Goal: Information Seeking & Learning: Understand process/instructions

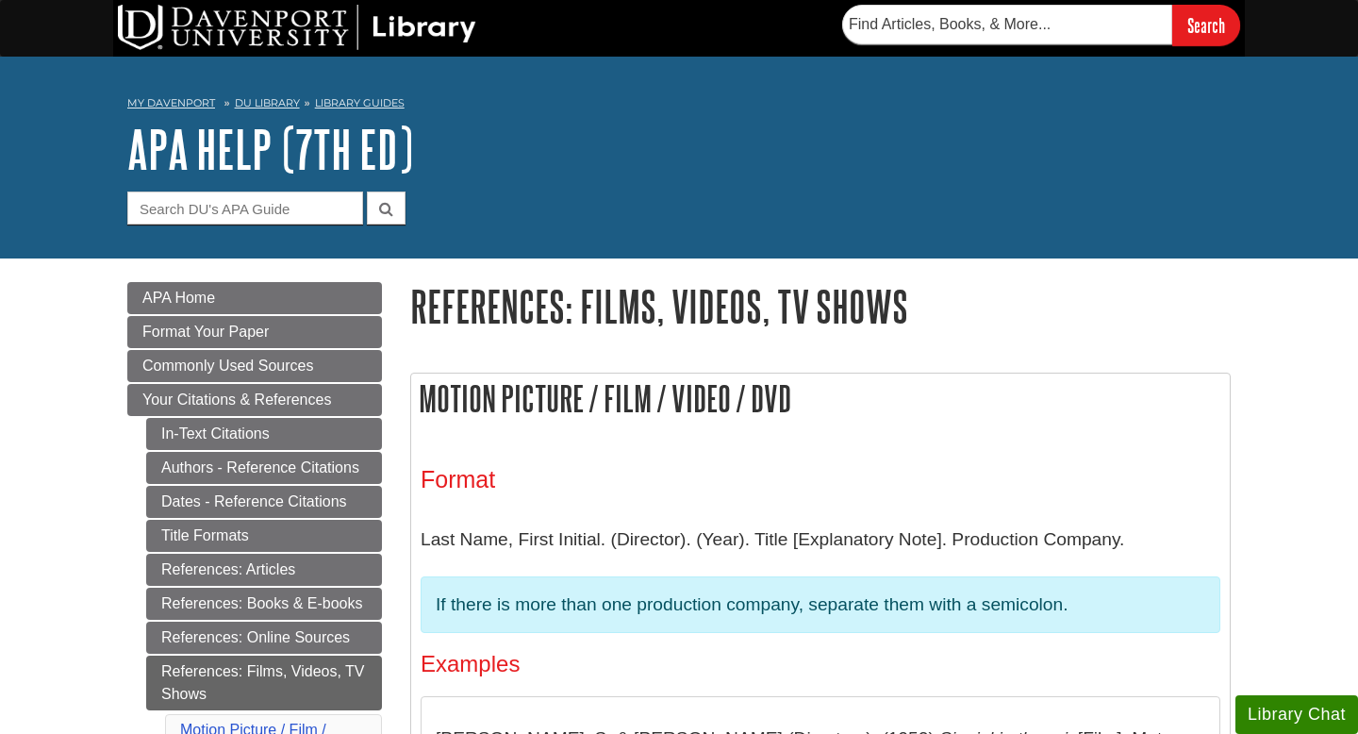
scroll to position [176, 0]
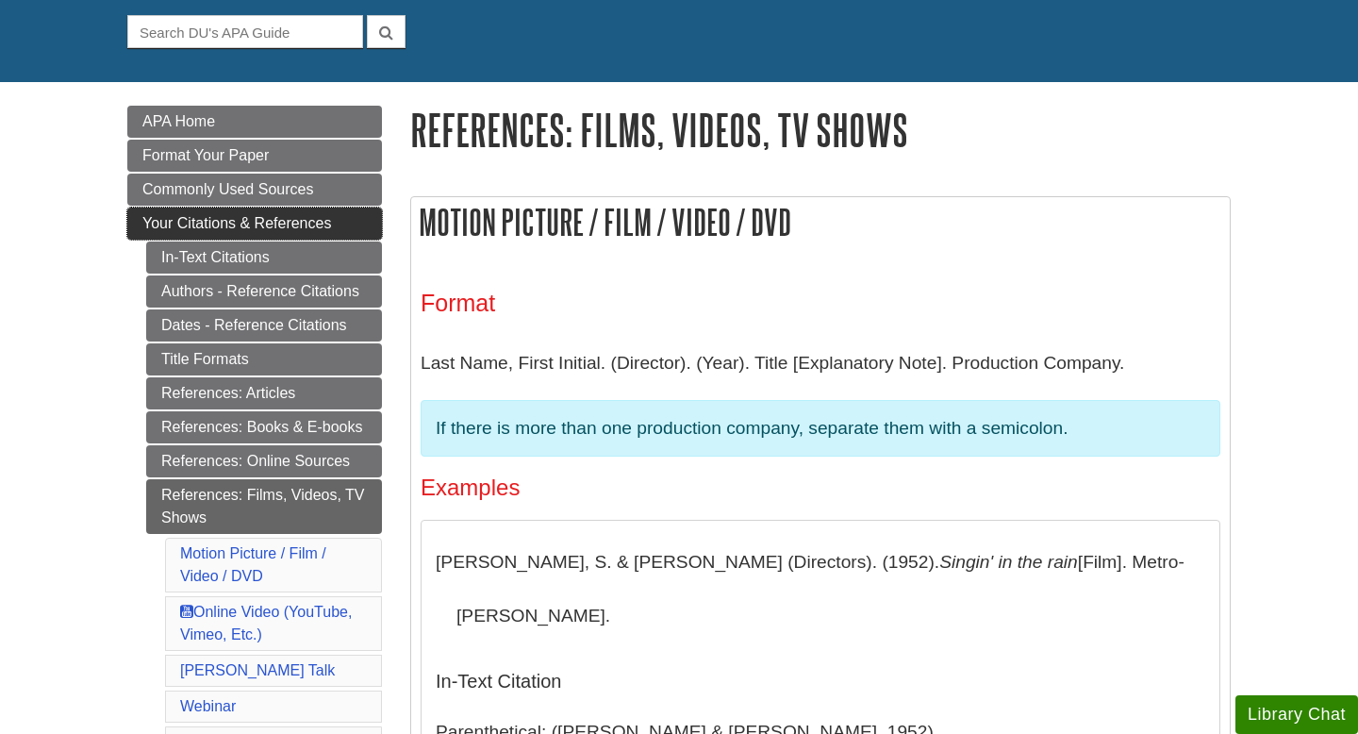
click at [205, 229] on span "Your Citations & References" at bounding box center [236, 223] width 189 height 16
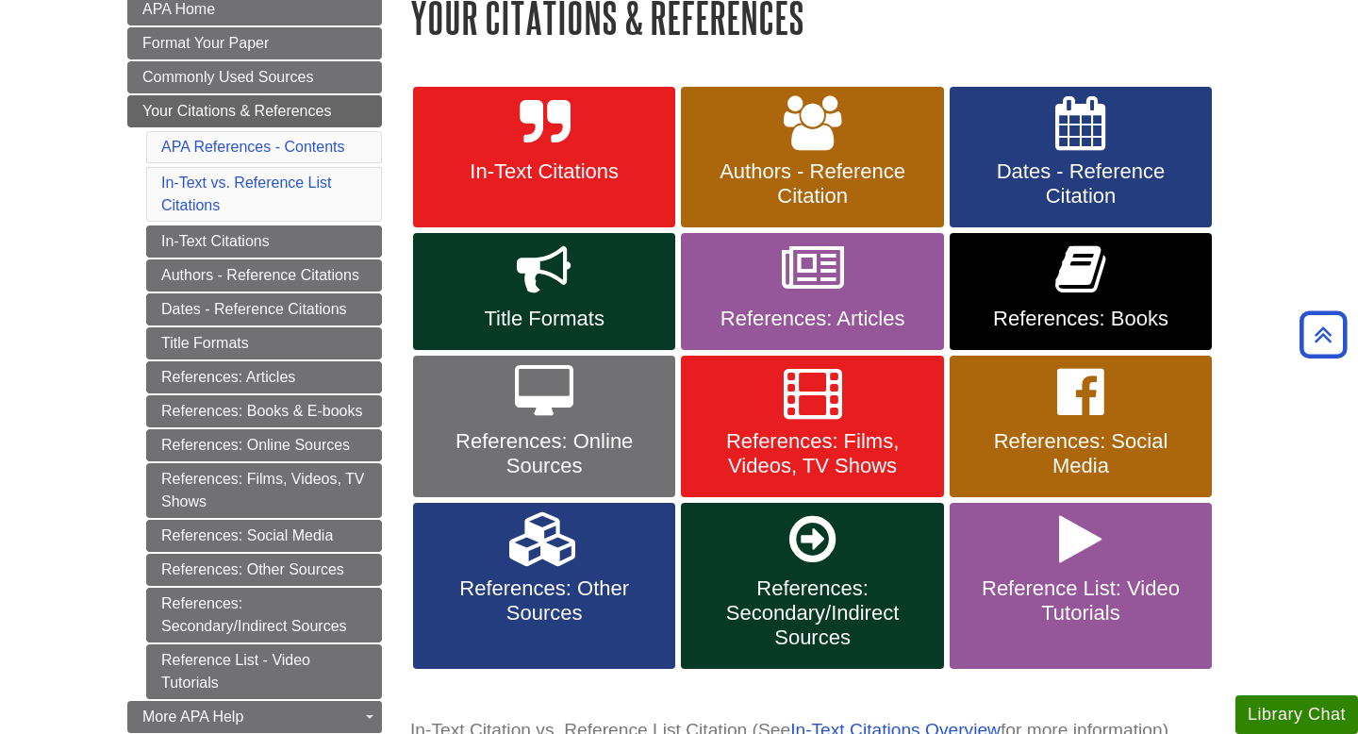
scroll to position [296, 0]
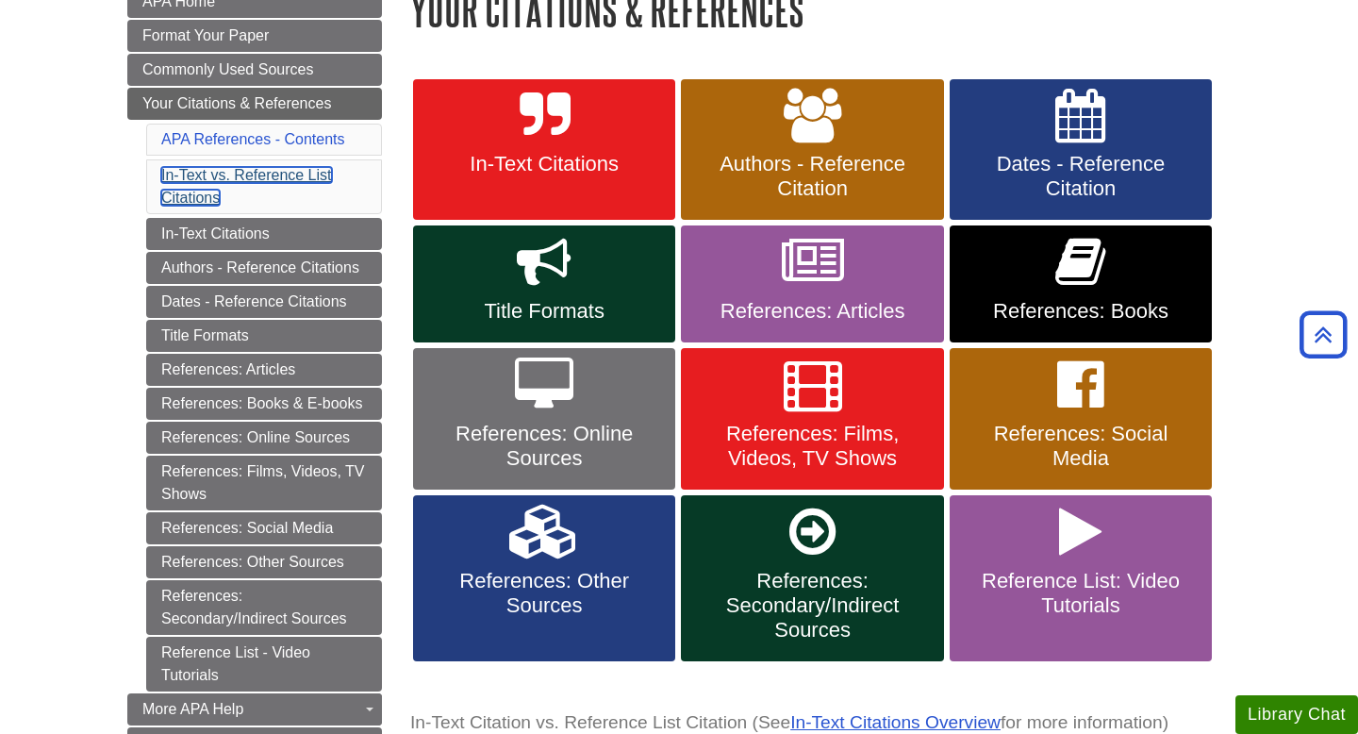
click at [280, 178] on link "In-Text vs. Reference List Citations" at bounding box center [246, 186] width 171 height 39
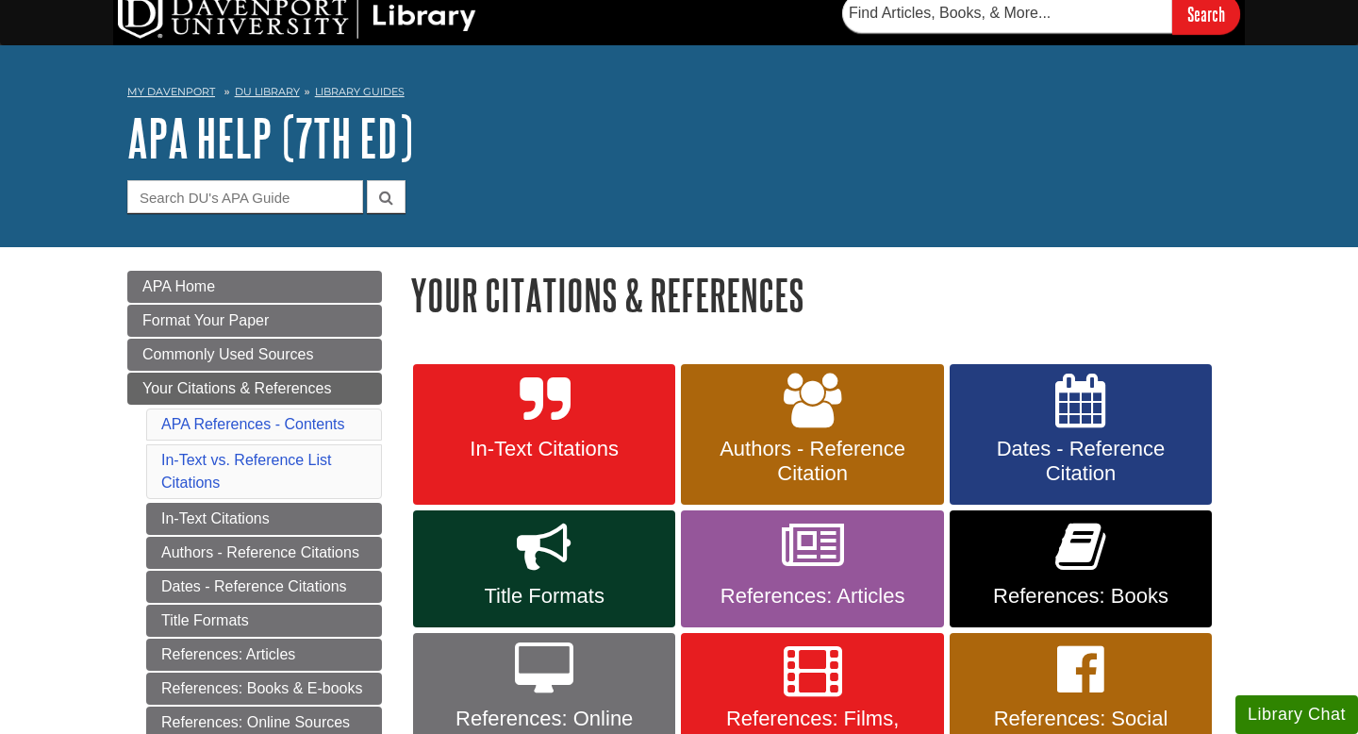
scroll to position [1, 0]
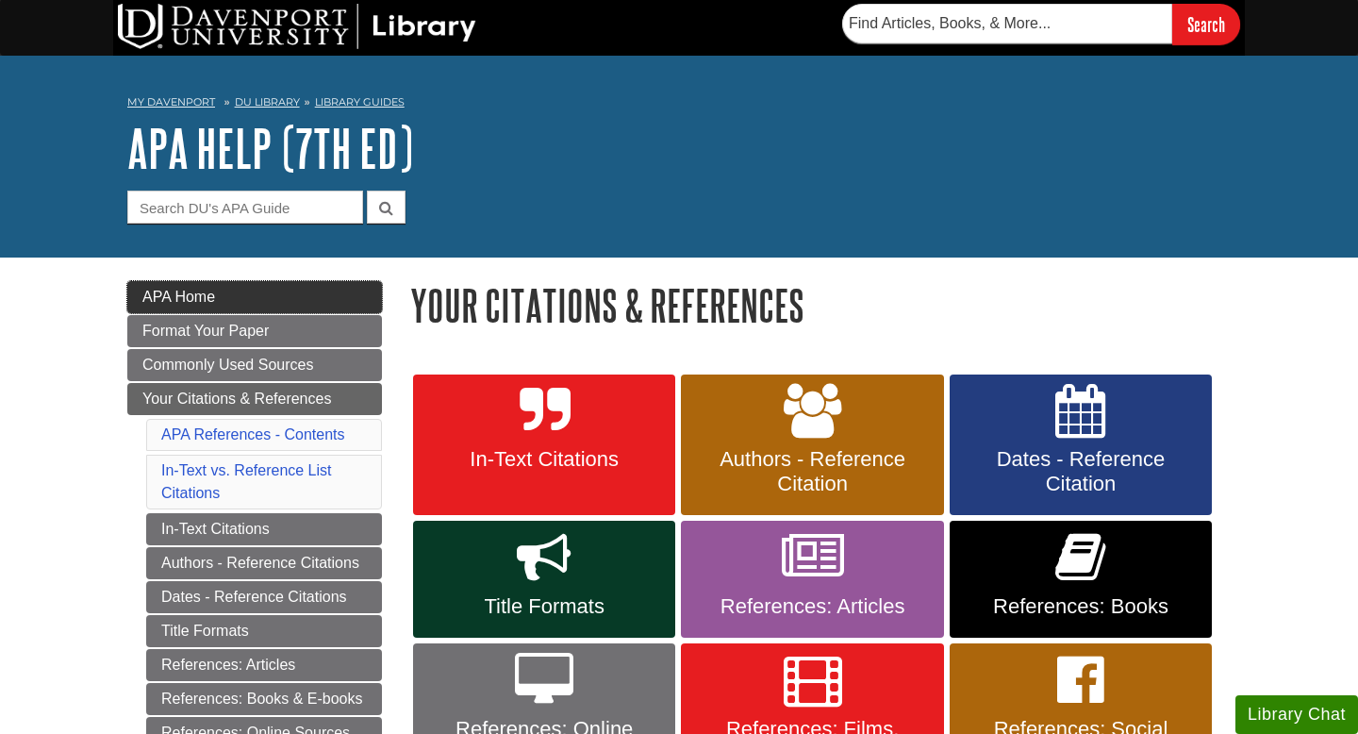
click at [189, 293] on span "APA Home" at bounding box center [178, 297] width 73 height 16
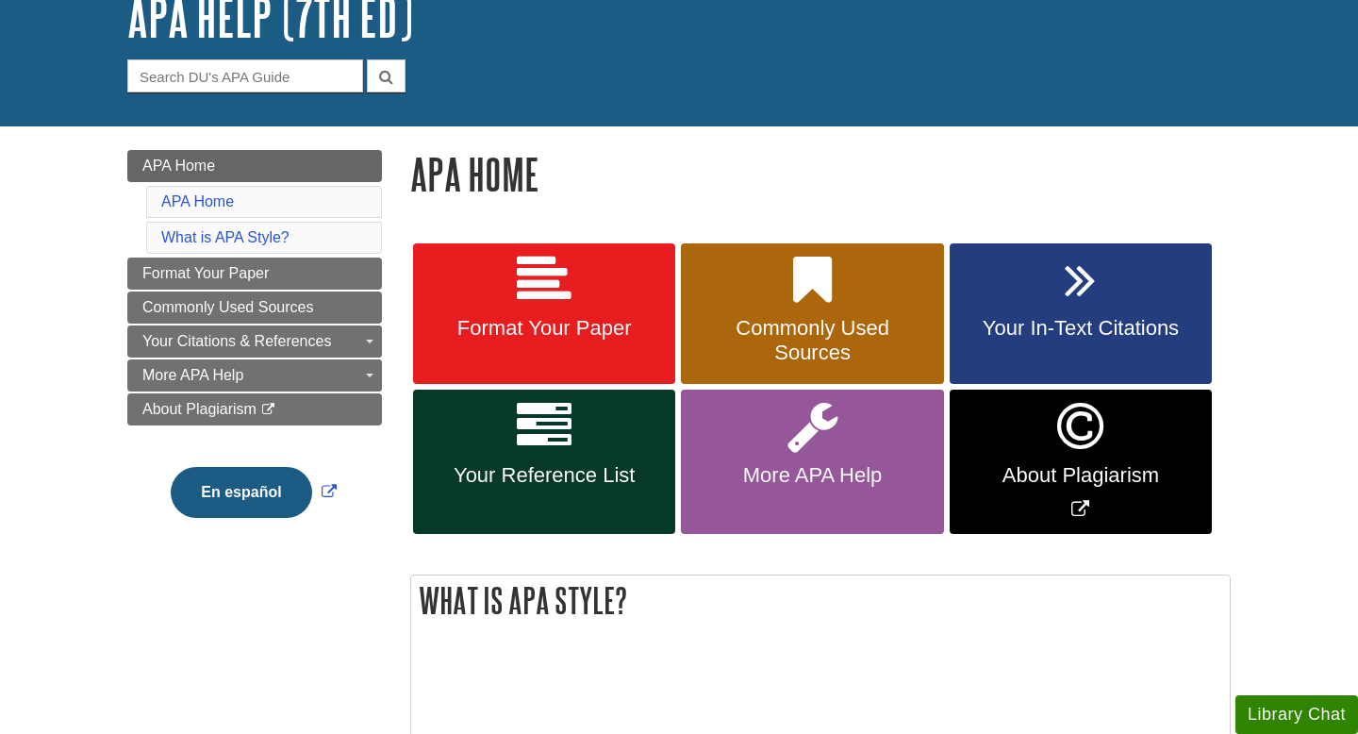
scroll to position [143, 0]
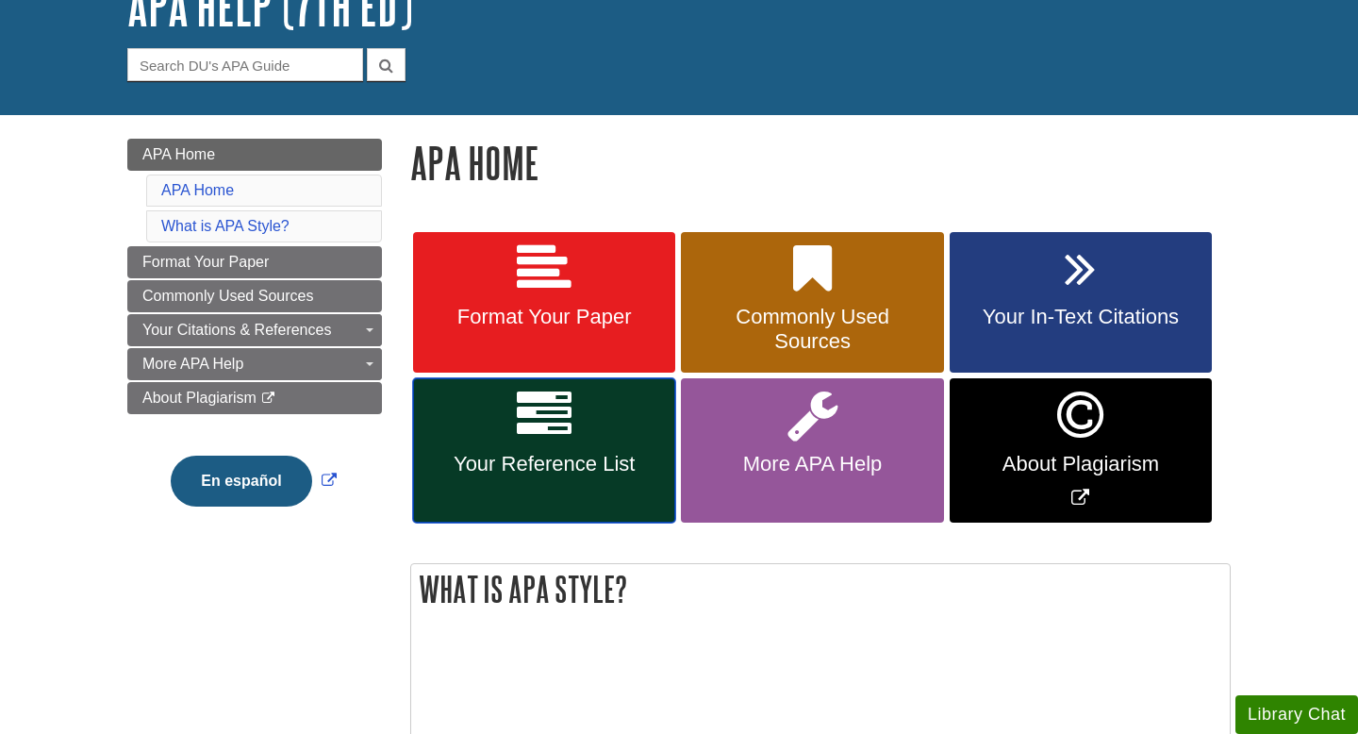
click at [569, 449] on link "Your Reference List" at bounding box center [544, 450] width 262 height 144
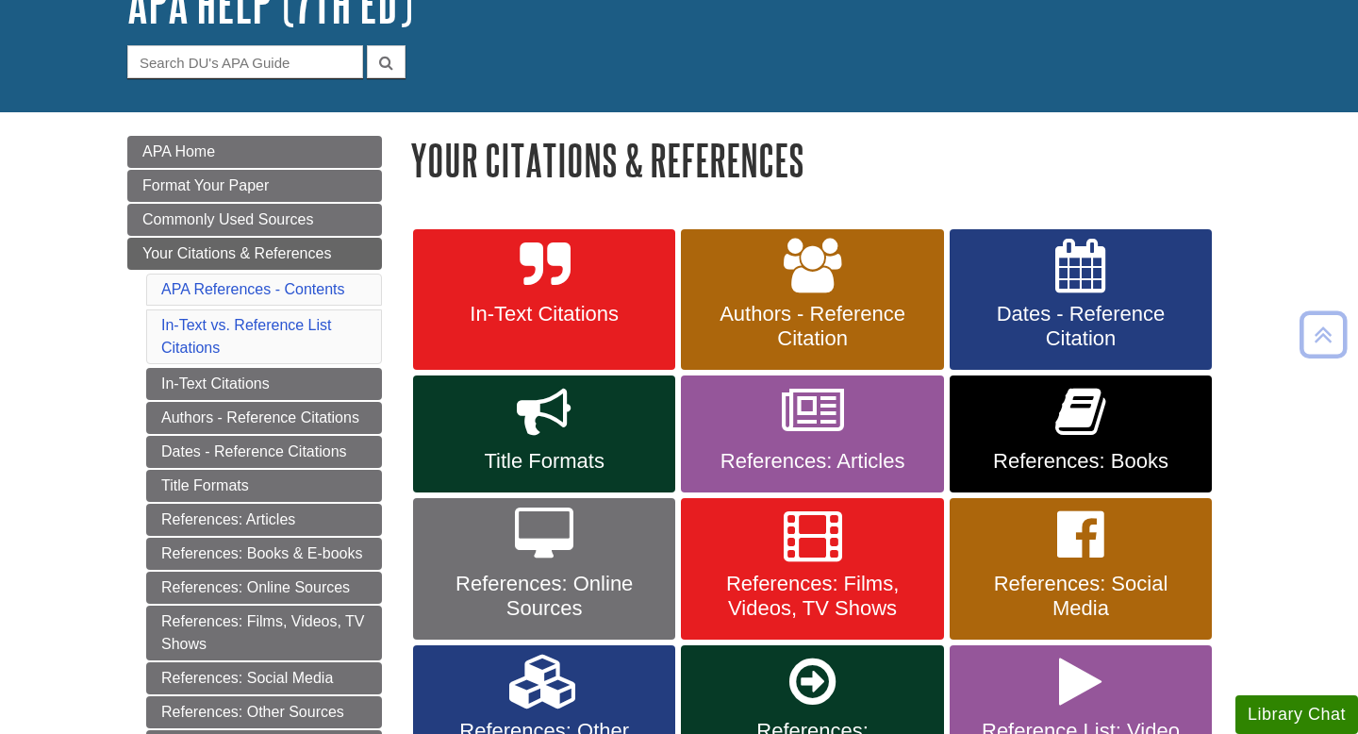
scroll to position [139, 0]
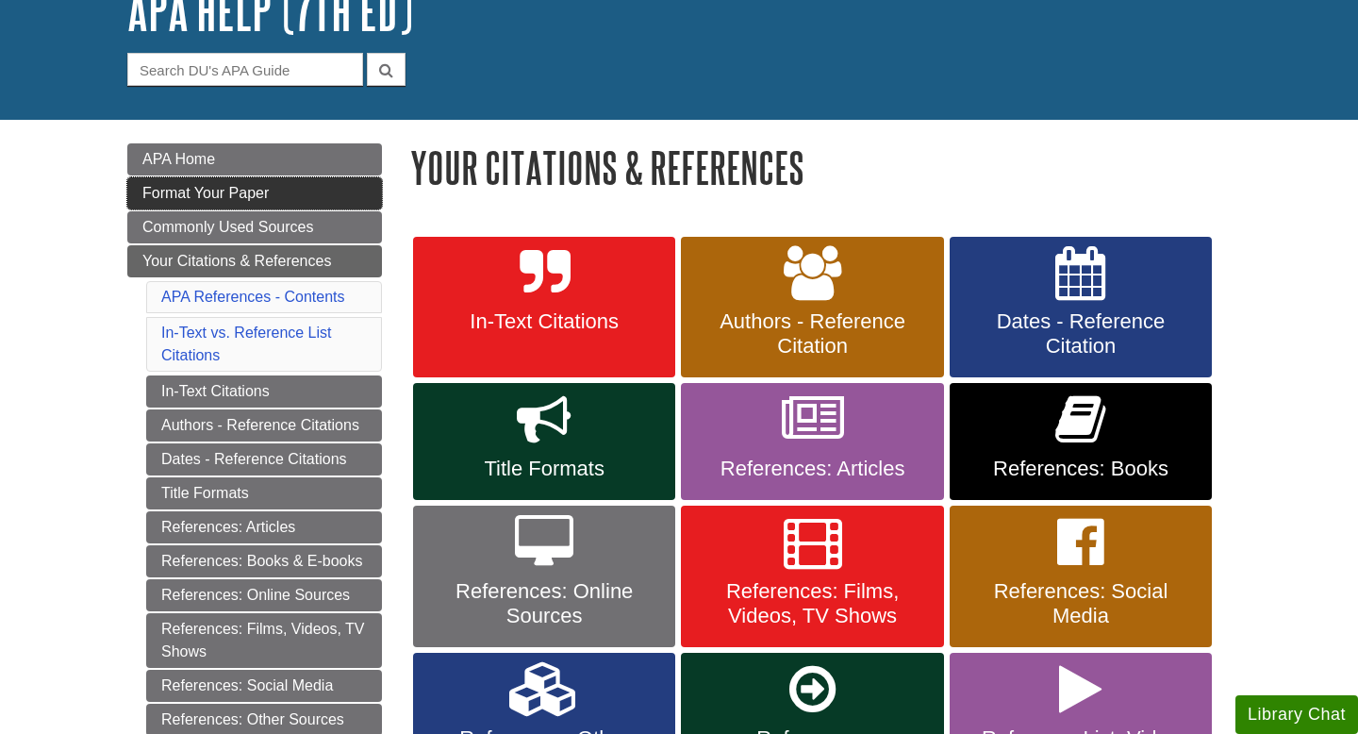
click at [236, 198] on span "Format Your Paper" at bounding box center [205, 193] width 126 height 16
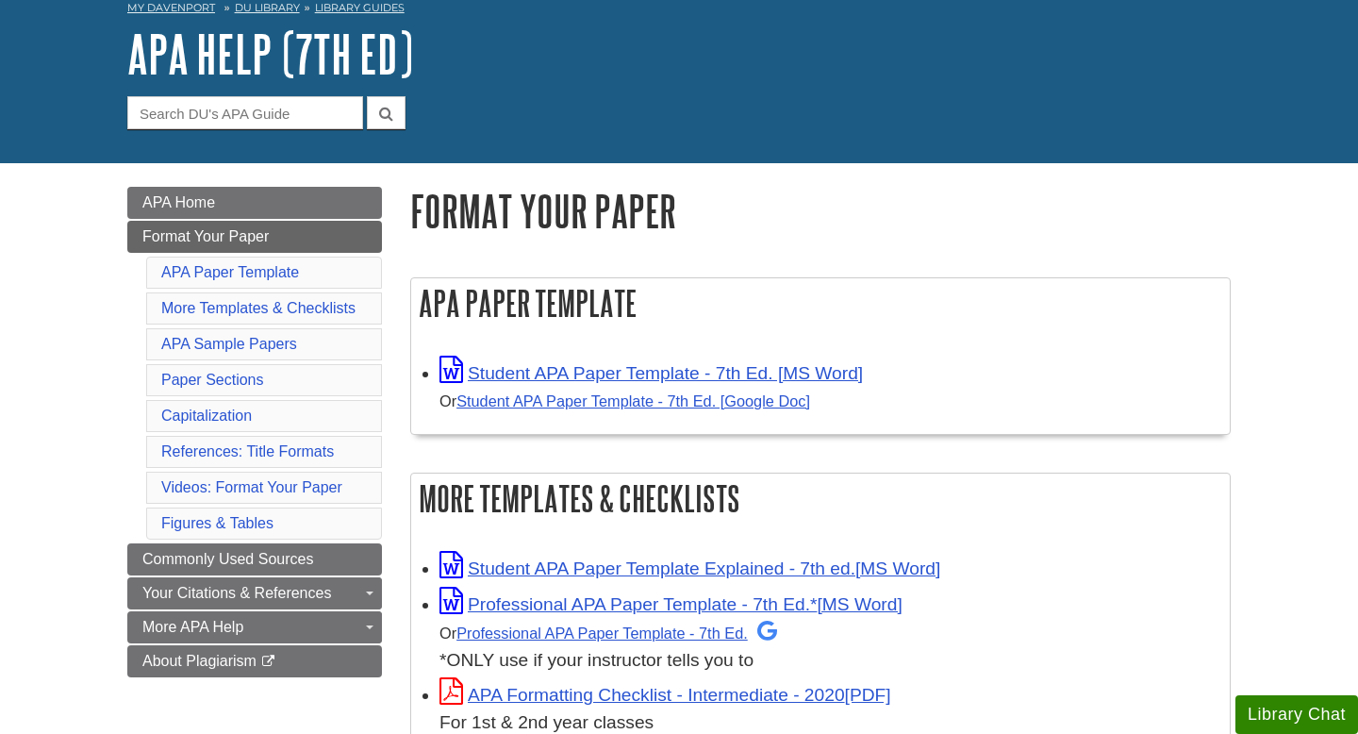
scroll to position [96, 0]
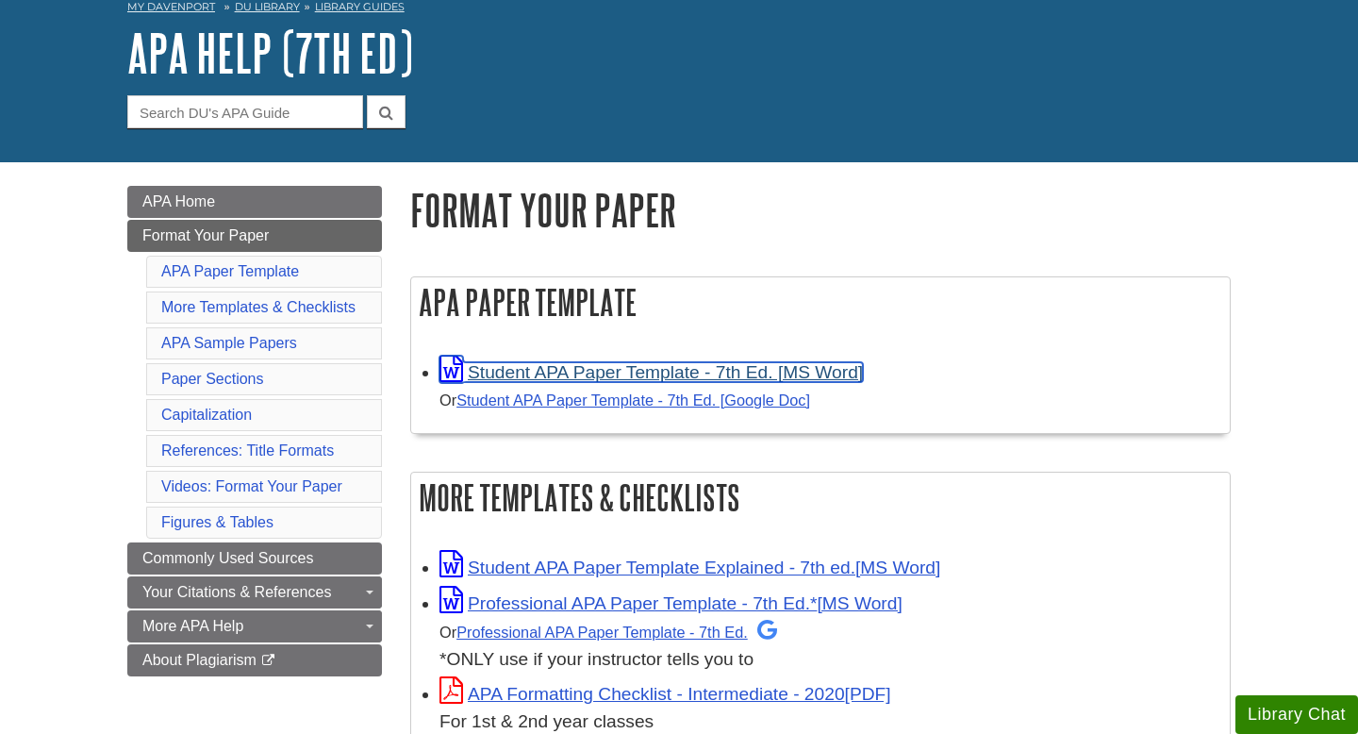
click at [550, 373] on link "Student APA Paper Template - 7th Ed. [MS Word]" at bounding box center [652, 372] width 424 height 20
